Goal: Navigation & Orientation: Understand site structure

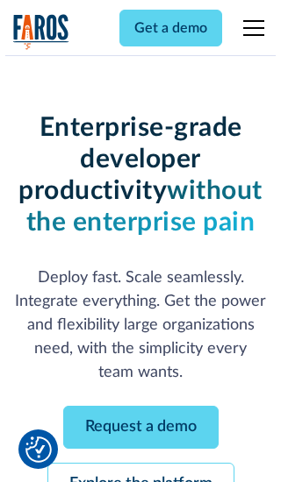
scroll to position [186, 0]
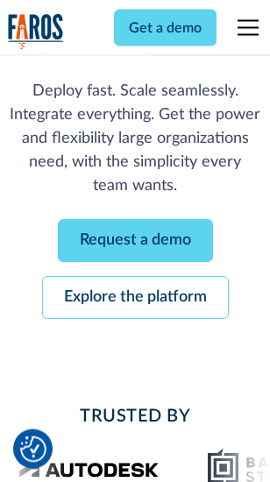
click at [135, 242] on link "Request a demo" at bounding box center [135, 241] width 155 height 43
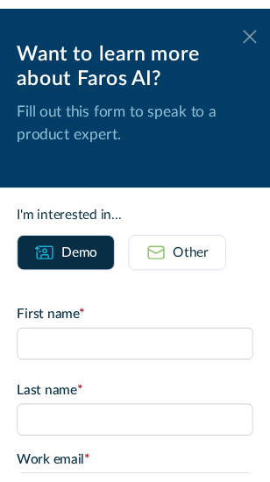
scroll to position [0, 0]
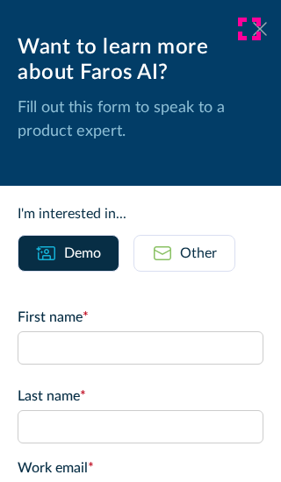
click at [253, 29] on icon at bounding box center [260, 28] width 14 height 13
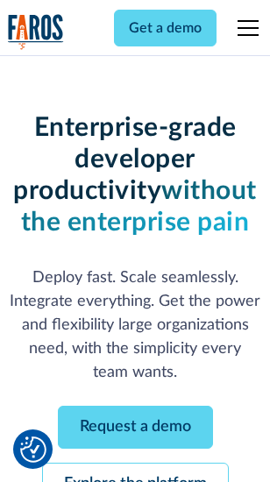
scroll to position [243, 0]
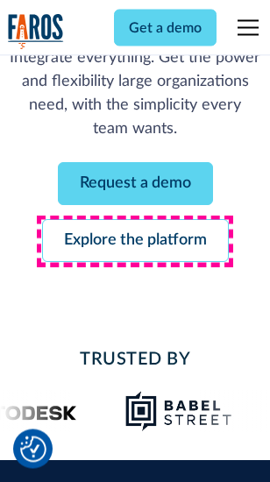
click at [135, 242] on link "Explore the platform" at bounding box center [135, 241] width 187 height 43
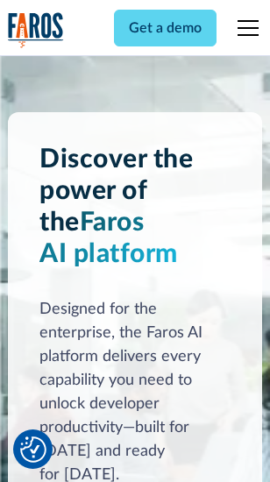
scroll to position [13360, 0]
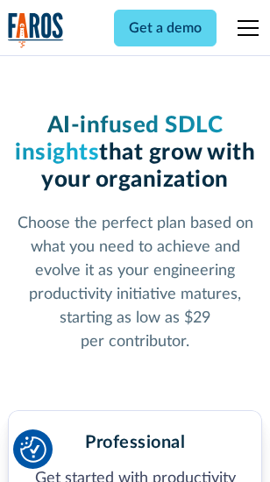
scroll to position [2780, 0]
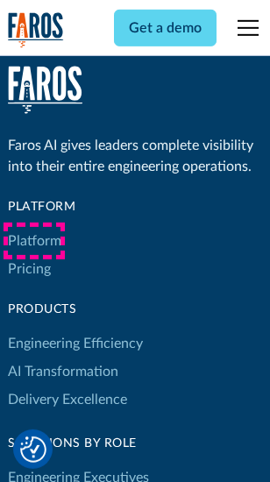
click at [34, 241] on link "Platform" at bounding box center [34, 241] width 53 height 28
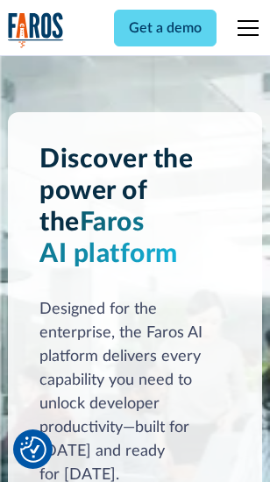
scroll to position [13923, 0]
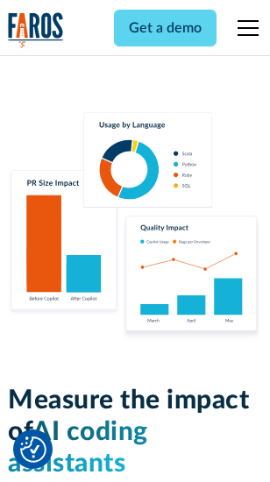
scroll to position [10949, 0]
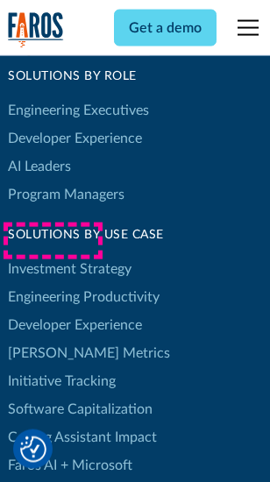
click at [53, 339] on link "[PERSON_NAME] Metrics" at bounding box center [89, 353] width 162 height 28
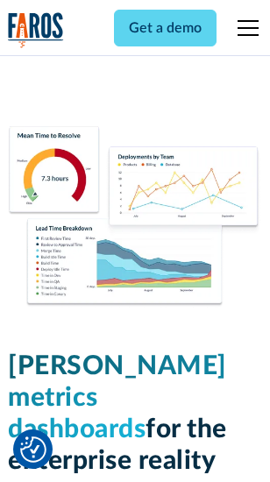
scroll to position [7765, 0]
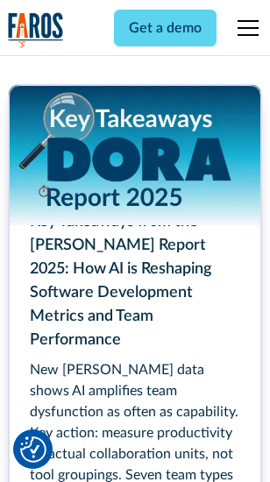
scroll to position [8030, 0]
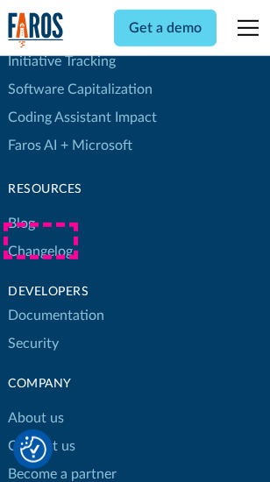
click at [40, 241] on link "Changelog" at bounding box center [40, 252] width 65 height 28
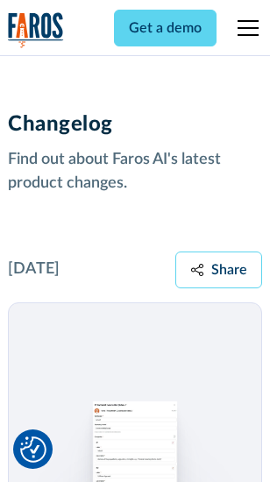
scroll to position [21506, 0]
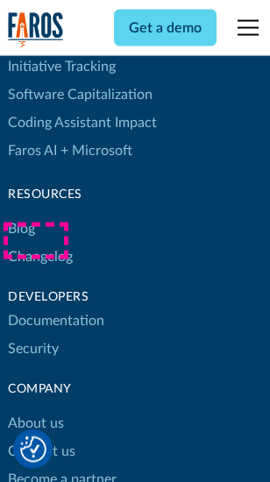
click at [35, 410] on link "About us" at bounding box center [36, 424] width 56 height 28
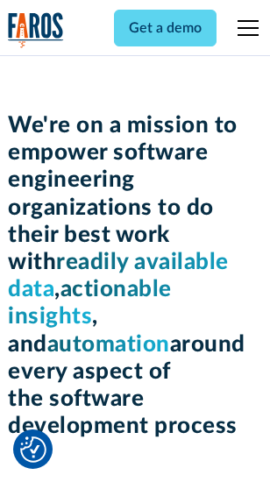
scroll to position [6065, 0]
